Goal: Task Accomplishment & Management: Manage account settings

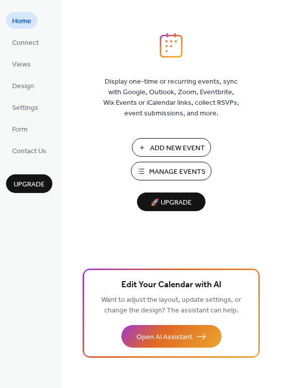
click at [196, 173] on span "Manage Events" at bounding box center [177, 172] width 56 height 11
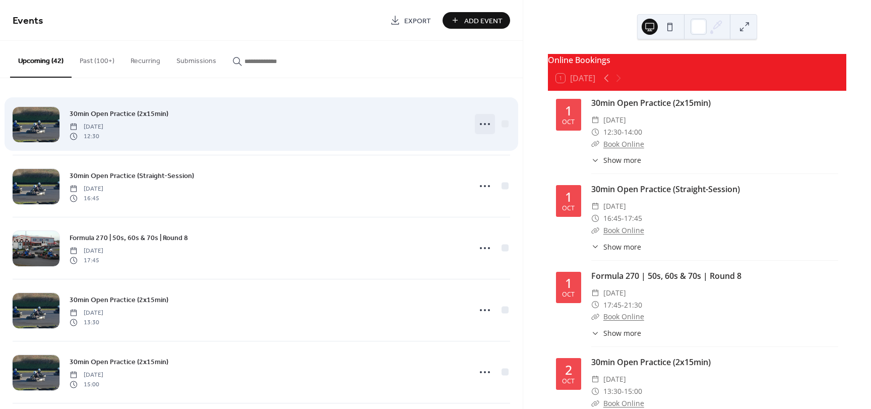
click at [484, 124] on circle at bounding box center [485, 124] width 2 height 2
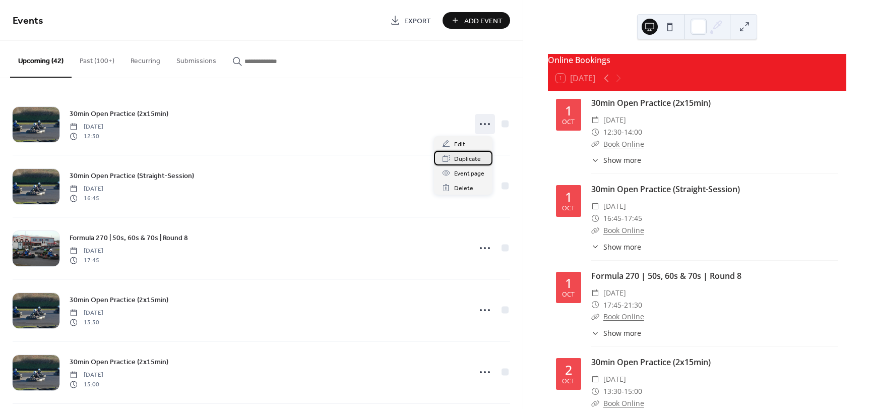
click at [467, 159] on span "Duplicate" at bounding box center [467, 159] width 27 height 11
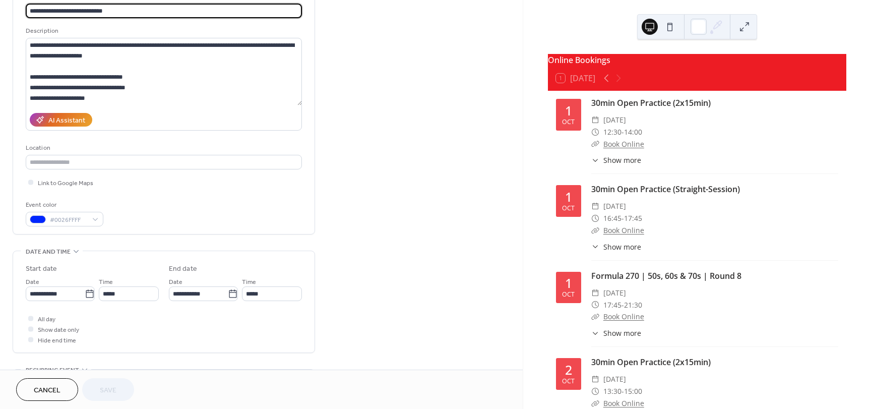
scroll to position [101, 0]
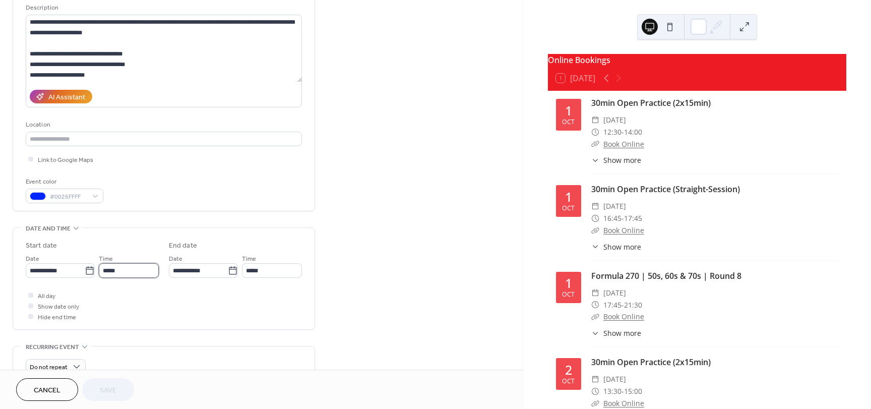
click at [132, 272] on input "*****" at bounding box center [129, 270] width 60 height 15
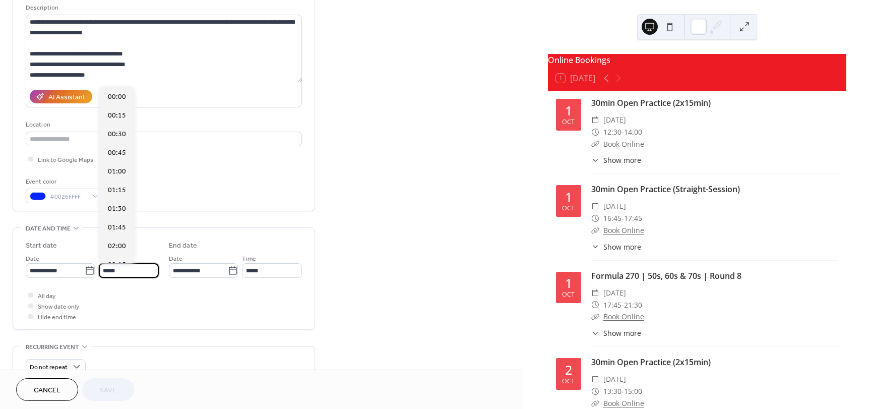
scroll to position [933, 0]
click at [123, 248] on span "14:30" at bounding box center [117, 246] width 18 height 11
type input "*****"
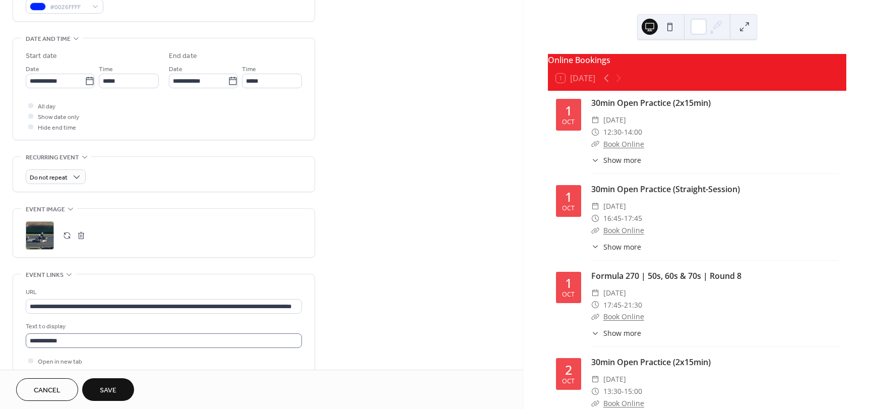
scroll to position [302, 0]
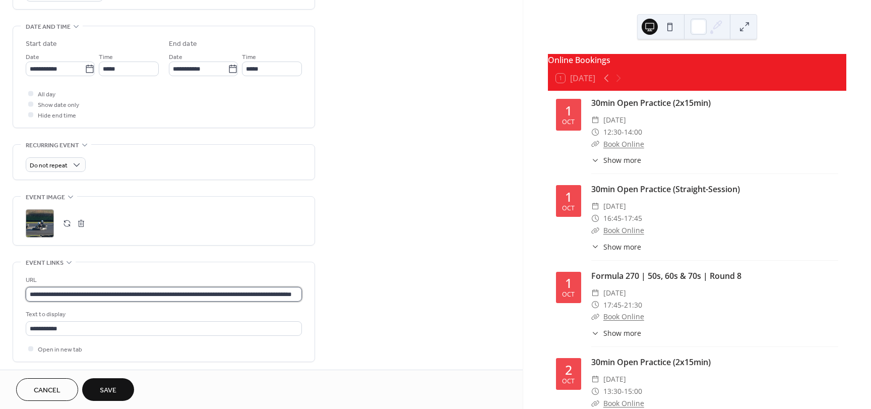
click at [204, 295] on input "**********" at bounding box center [164, 294] width 276 height 15
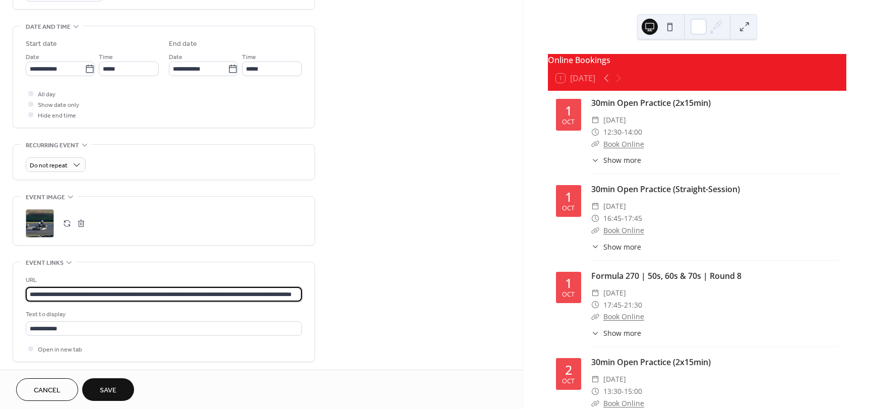
scroll to position [0, 0]
click at [103, 388] on span "Save" at bounding box center [108, 390] width 17 height 11
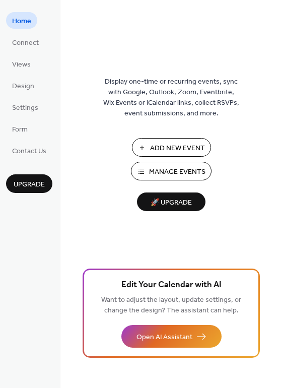
click at [204, 170] on span "Manage Events" at bounding box center [177, 172] width 56 height 11
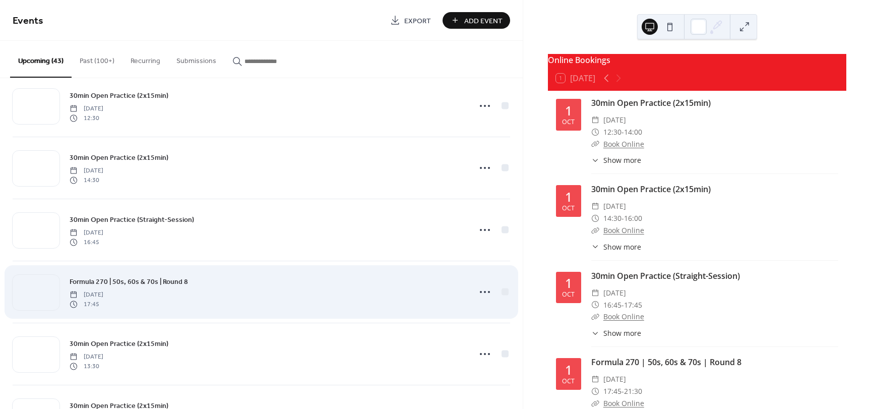
scroll to position [50, 0]
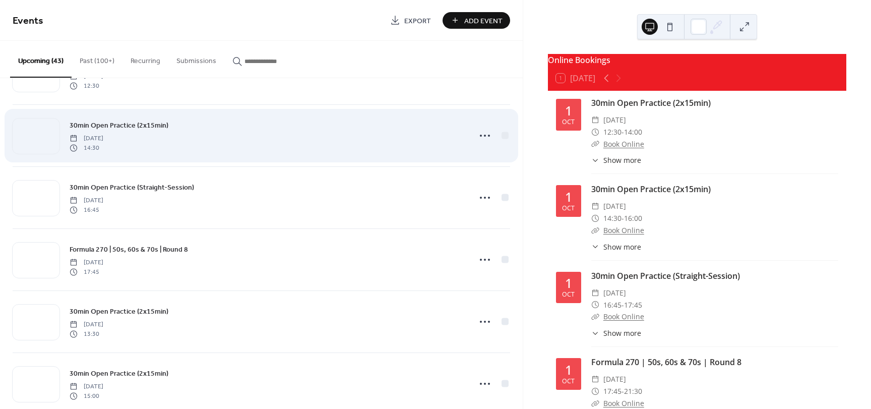
click at [103, 150] on span "14:30" at bounding box center [87, 147] width 34 height 9
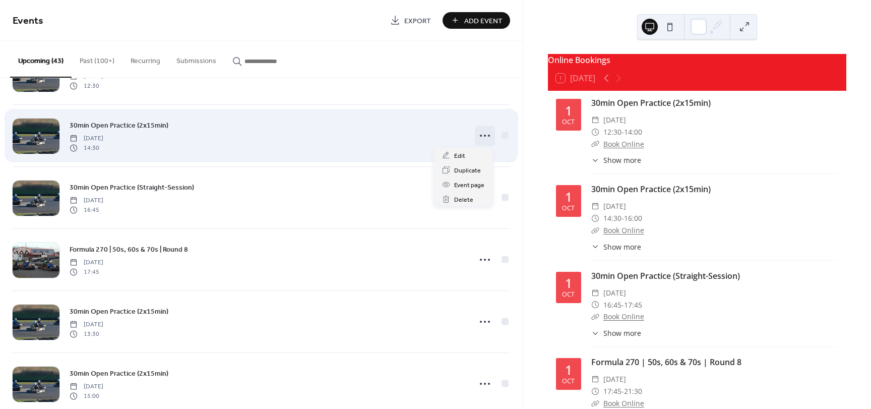
click at [484, 135] on circle at bounding box center [485, 136] width 2 height 2
